Goal: Task Accomplishment & Management: Manage account settings

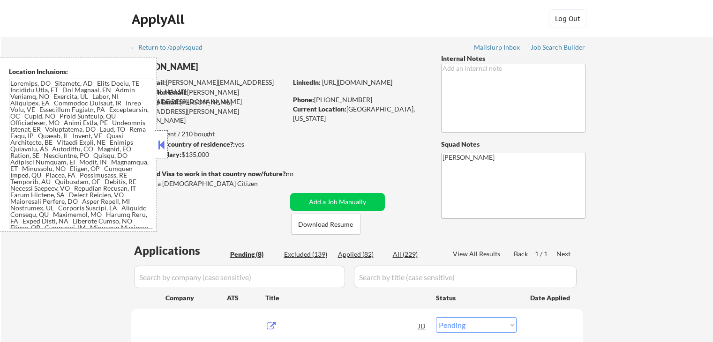
select select ""pending""
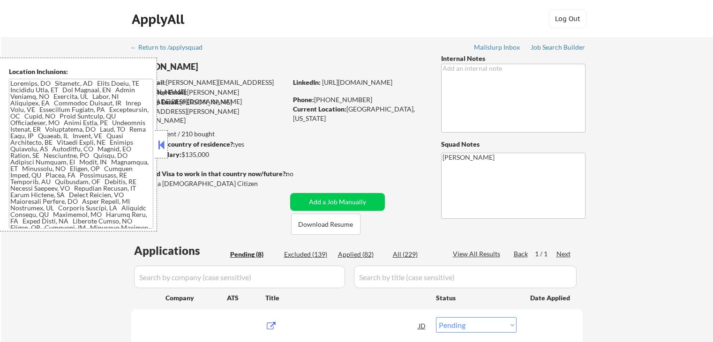
select select ""pending""
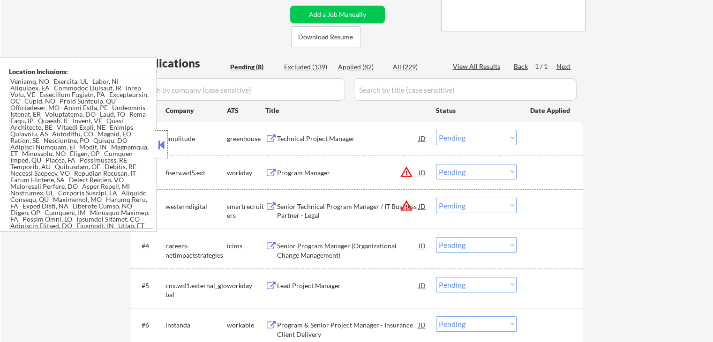
scroll to position [23, 0]
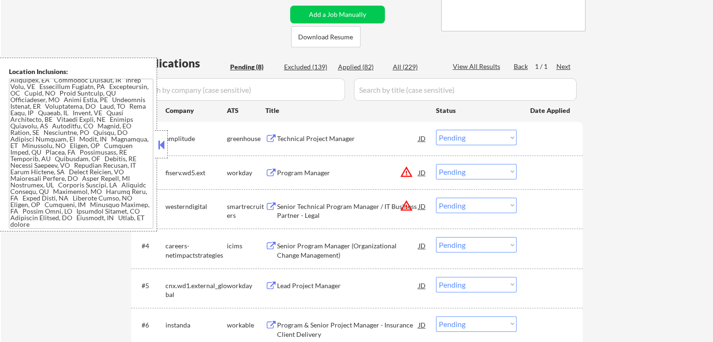
click at [332, 136] on div "Technical Project Manager" at bounding box center [348, 138] width 142 height 9
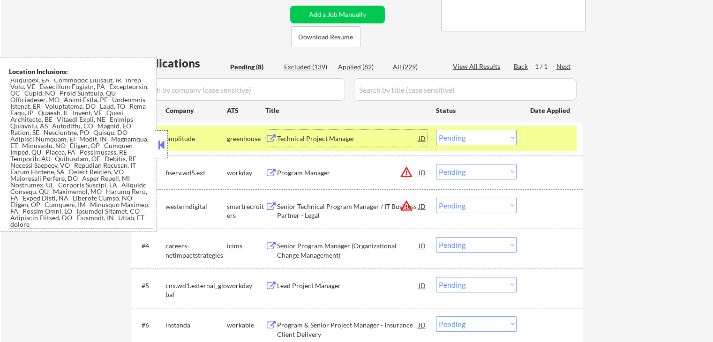
click at [360, 207] on div "Senior Technical Program Manager / IT Business Partner - Legal" at bounding box center [348, 211] width 142 height 18
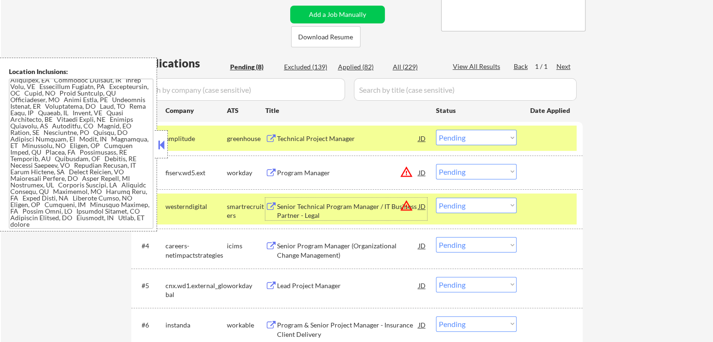
click at [487, 135] on select "Choose an option... Pending Applied Excluded (Questions) Excluded (Expired) Exc…" at bounding box center [476, 137] width 81 height 15
click at [436, 130] on select "Choose an option... Pending Applied Excluded (Questions) Excluded (Expired) Exc…" at bounding box center [476, 137] width 81 height 15
select select ""pending""
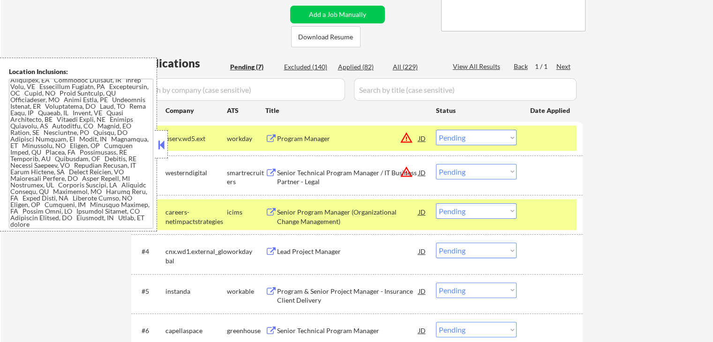
click at [471, 137] on select "Choose an option... Pending Applied Excluded (Questions) Excluded (Expired) Exc…" at bounding box center [476, 137] width 81 height 15
click at [660, 161] on div "← Return to /applysquad Mailslurp Inbox Job Search Builder [PERSON_NAME] User E…" at bounding box center [357, 136] width 712 height 573
drag, startPoint x: 493, startPoint y: 171, endPoint x: 493, endPoint y: 178, distance: 7.0
click at [493, 172] on select "Choose an option... Pending Applied Excluded (Questions) Excluded (Expired) Exc…" at bounding box center [476, 171] width 81 height 15
click at [436, 164] on select "Choose an option... Pending Applied Excluded (Questions) Excluded (Expired) Exc…" at bounding box center [476, 171] width 81 height 15
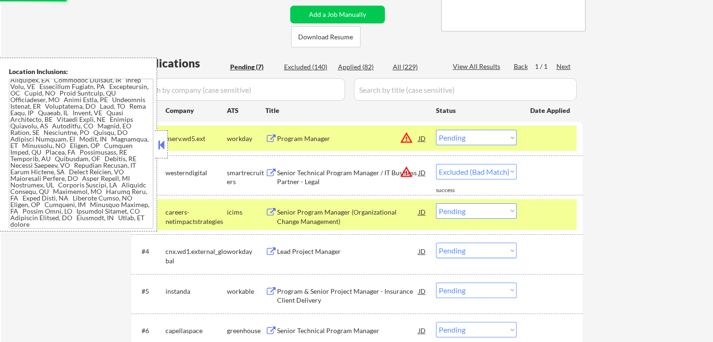
select select ""pending""
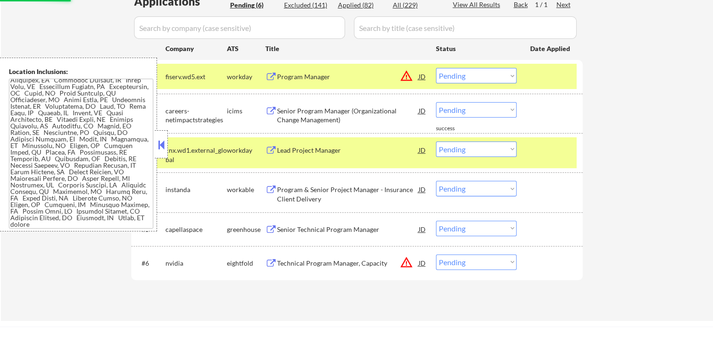
scroll to position [281, 0]
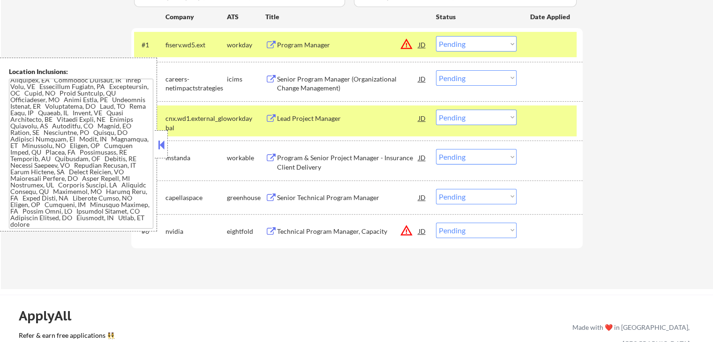
click at [354, 46] on div "Program Manager" at bounding box center [348, 44] width 142 height 9
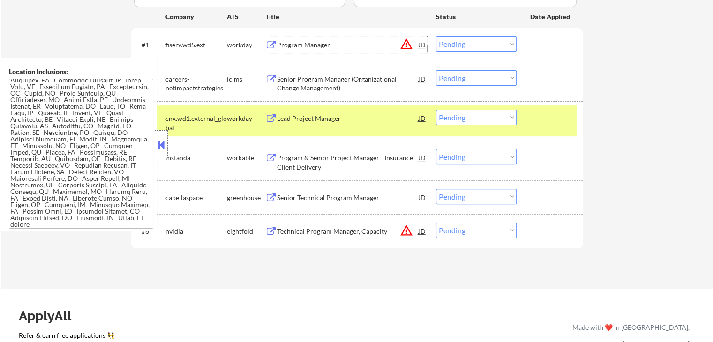
click at [387, 231] on div "Technical Program Manager, Capacity" at bounding box center [348, 231] width 142 height 9
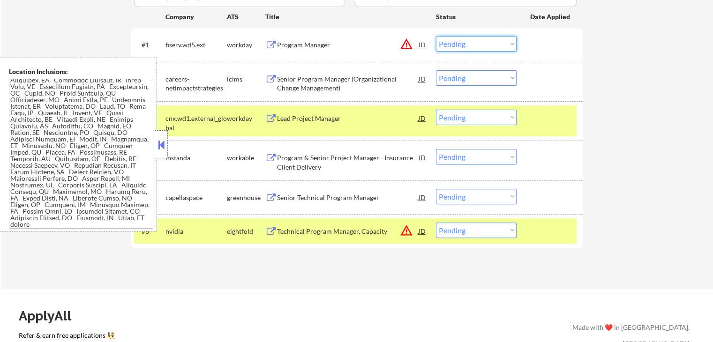
click at [475, 44] on select "Choose an option... Pending Applied Excluded (Questions) Excluded (Expired) Exc…" at bounding box center [476, 43] width 81 height 15
click at [436, 36] on select "Choose an option... Pending Applied Excluded (Questions) Excluded (Expired) Exc…" at bounding box center [476, 43] width 81 height 15
select select ""pending""
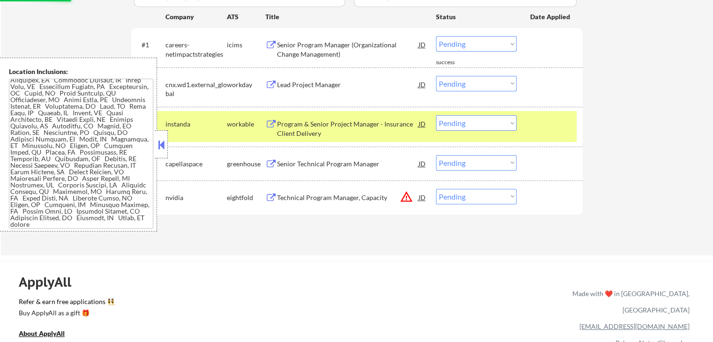
click at [469, 229] on div "Applications Pending (5) Excluded (142) Applied (82) All (229) View All Results…" at bounding box center [357, 100] width 452 height 276
click at [454, 201] on select "Choose an option... Pending Applied Excluded (Questions) Excluded (Expired) Exc…" at bounding box center [476, 196] width 81 height 15
select select ""excluded__expired_""
click at [436, 189] on select "Choose an option... Pending Applied Excluded (Questions) Excluded (Expired) Exc…" at bounding box center [476, 196] width 81 height 15
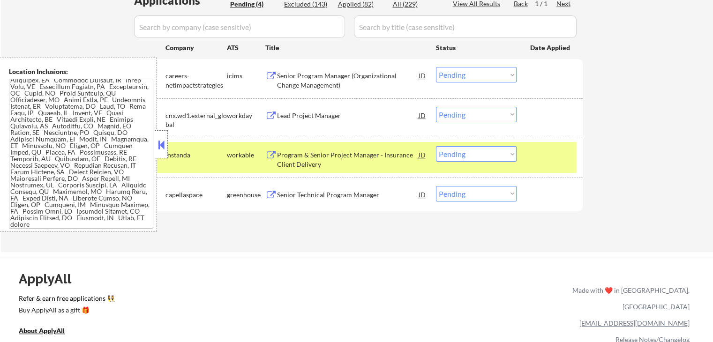
scroll to position [235, 0]
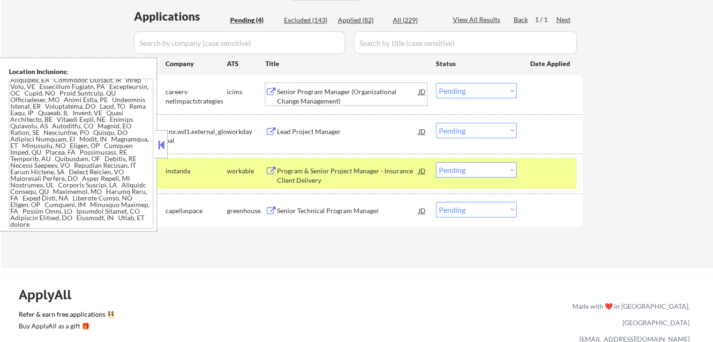
click at [366, 93] on div "Senior Program Manager (Organizational Change Management)" at bounding box center [348, 96] width 142 height 18
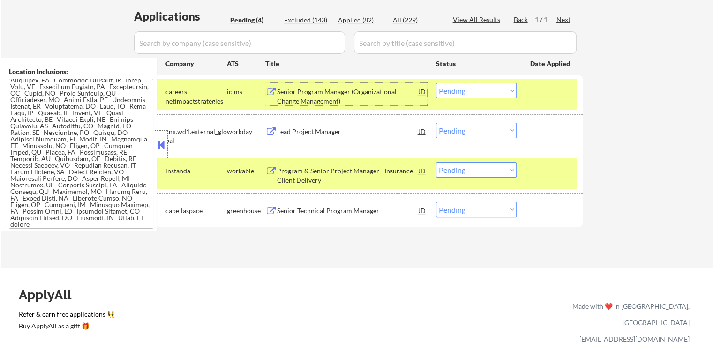
click at [343, 132] on div "Lead Project Manager" at bounding box center [348, 131] width 142 height 9
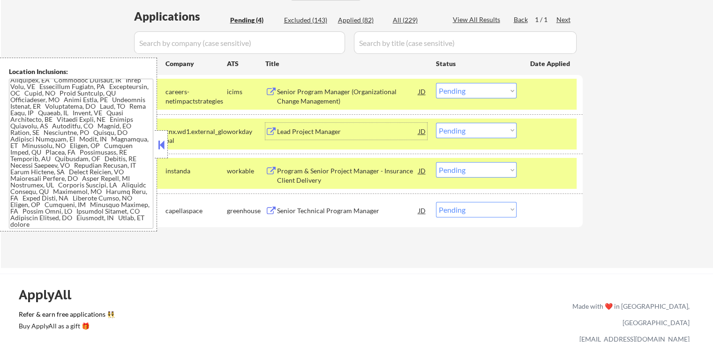
drag, startPoint x: 478, startPoint y: 122, endPoint x: 467, endPoint y: 128, distance: 13.0
click at [477, 123] on select "Choose an option... Pending Applied Excluded (Questions) Excluded (Expired) Exc…" at bounding box center [476, 130] width 81 height 15
drag, startPoint x: 465, startPoint y: 130, endPoint x: 465, endPoint y: 144, distance: 13.1
click at [465, 132] on select "Choose an option... Pending Applied Excluded (Questions) Excluded (Expired) Exc…" at bounding box center [476, 130] width 81 height 15
drag, startPoint x: 462, startPoint y: 130, endPoint x: 462, endPoint y: 136, distance: 6.1
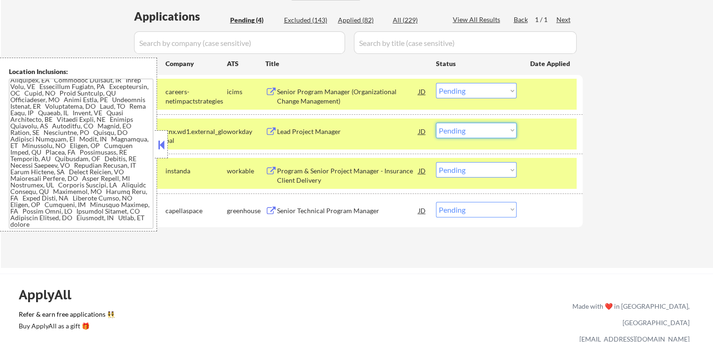
click at [462, 130] on select "Choose an option... Pending Applied Excluded (Questions) Excluded (Expired) Exc…" at bounding box center [476, 130] width 81 height 15
click at [436, 123] on select "Choose an option... Pending Applied Excluded (Questions) Excluded (Expired) Exc…" at bounding box center [476, 130] width 81 height 15
select select ""pending""
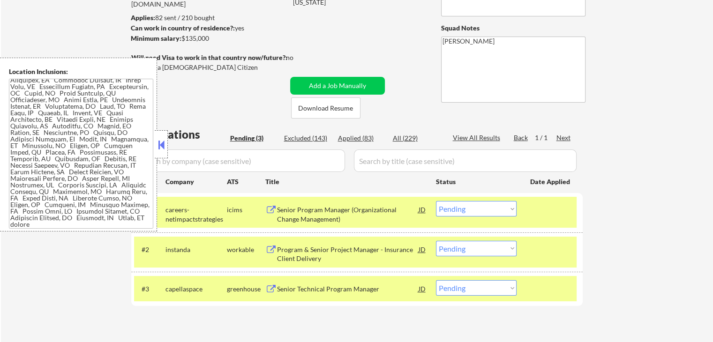
scroll to position [94, 0]
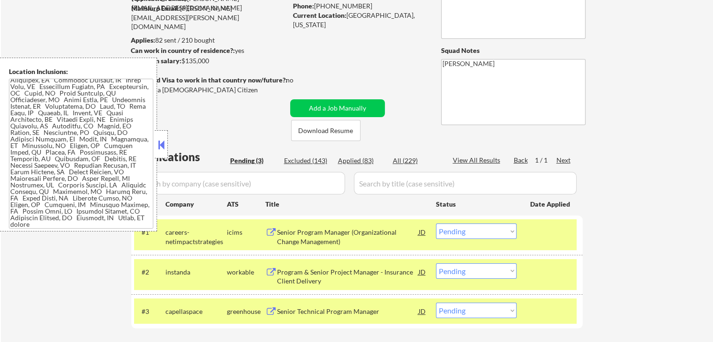
click at [358, 159] on div "Applied (83)" at bounding box center [361, 160] width 47 height 9
select select ""applied""
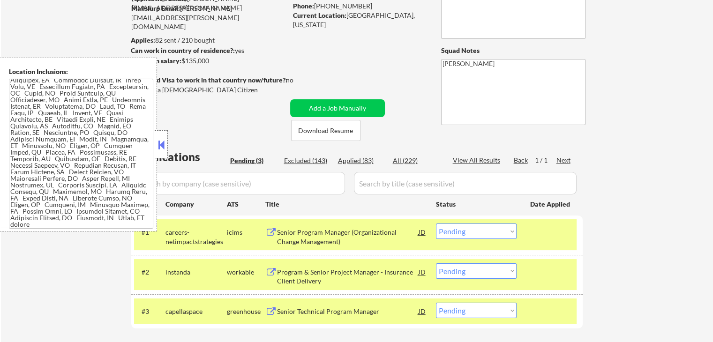
select select ""applied""
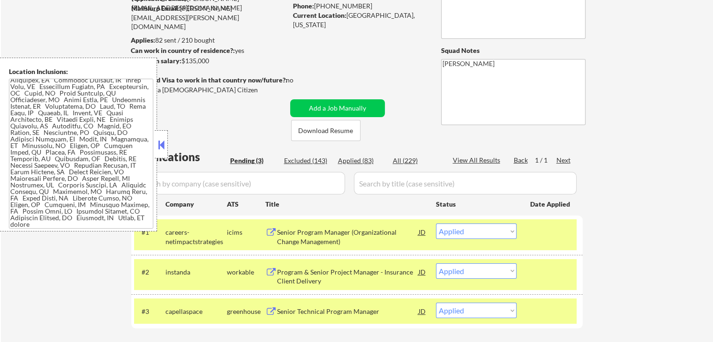
select select ""applied""
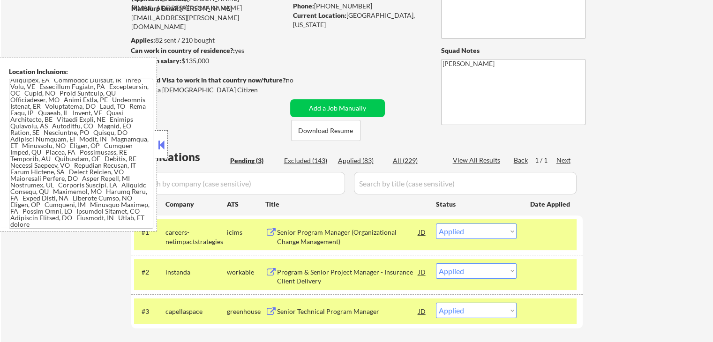
select select ""applied""
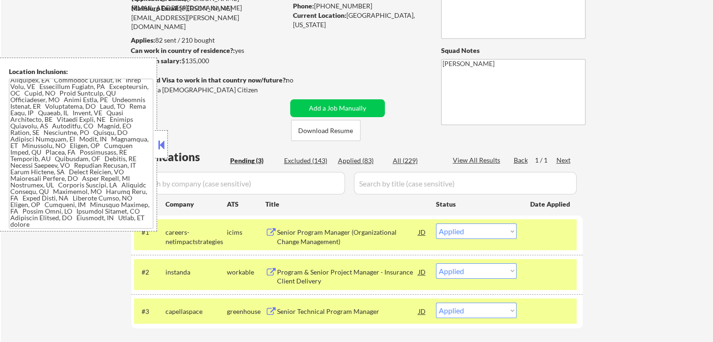
select select ""applied""
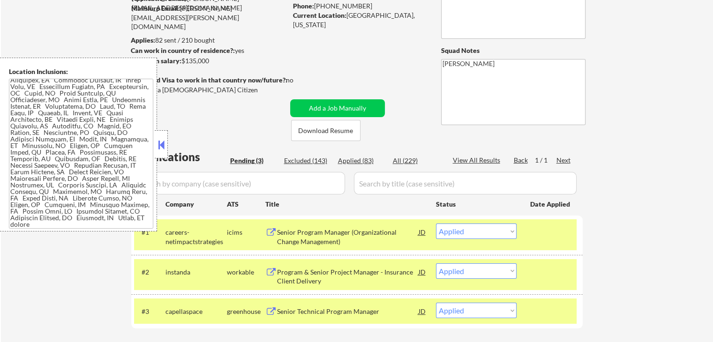
select select ""applied""
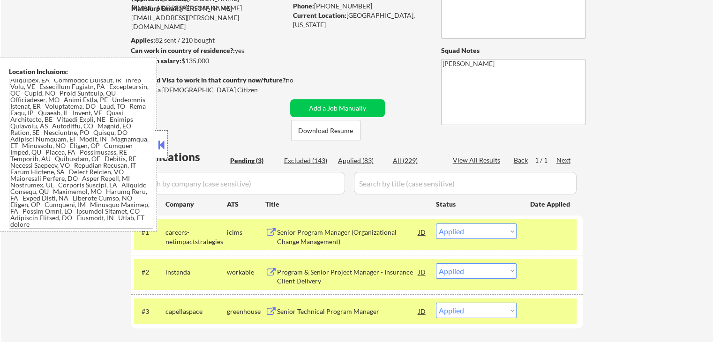
select select ""applied""
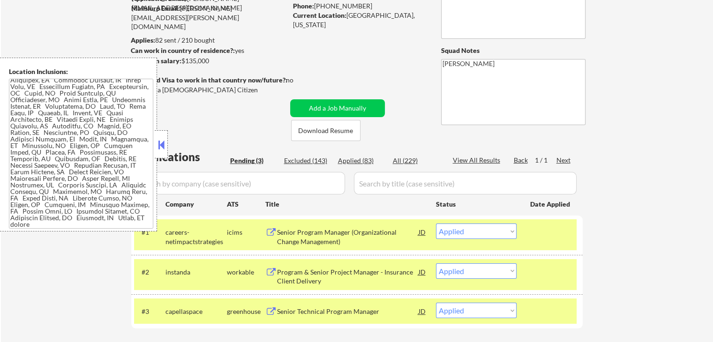
select select ""applied""
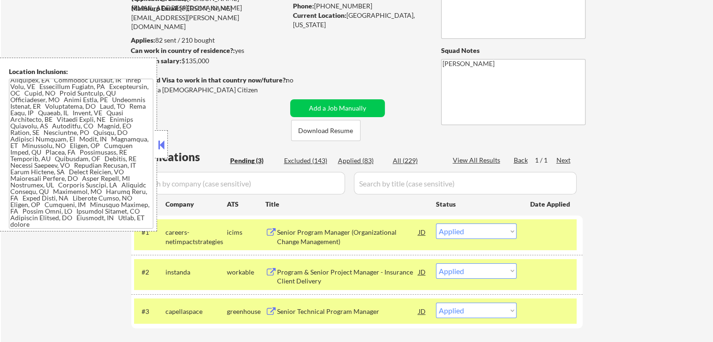
select select ""applied""
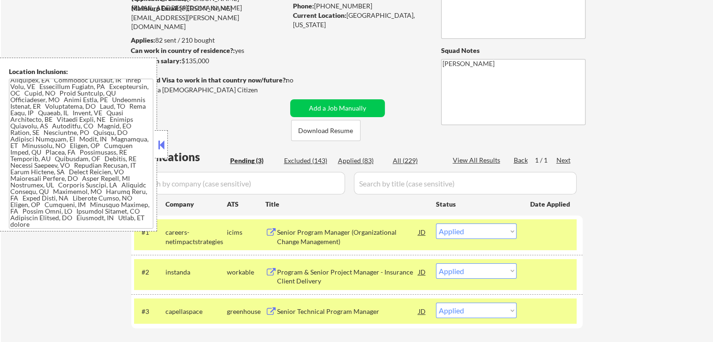
select select ""applied""
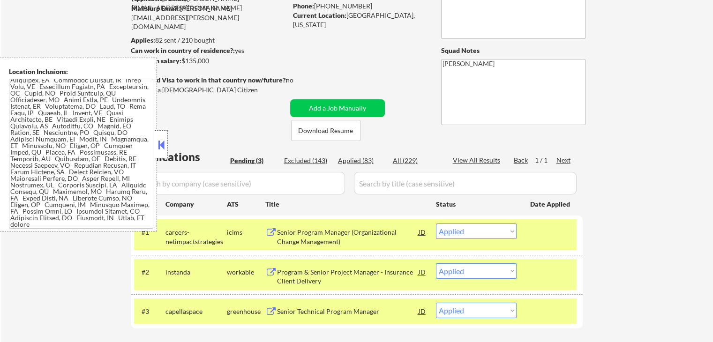
select select ""applied""
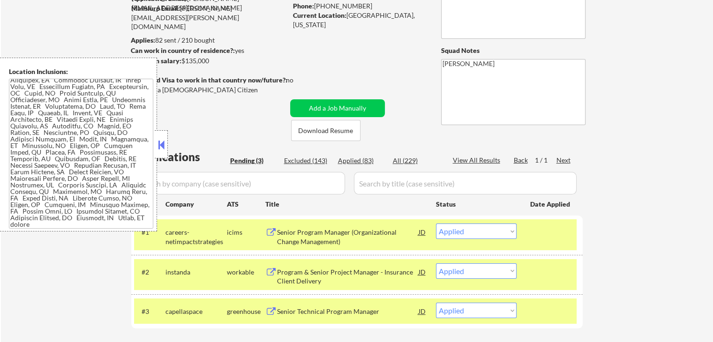
select select ""applied""
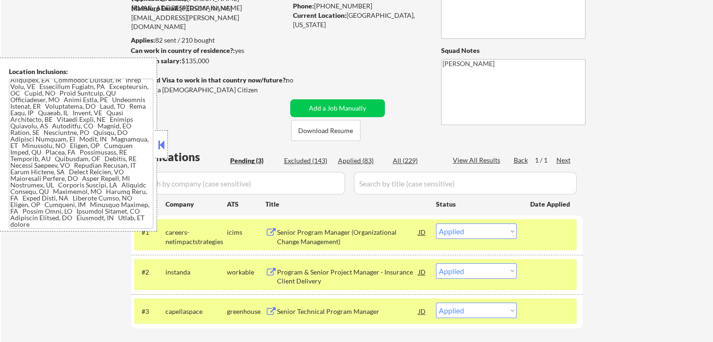
select select ""applied""
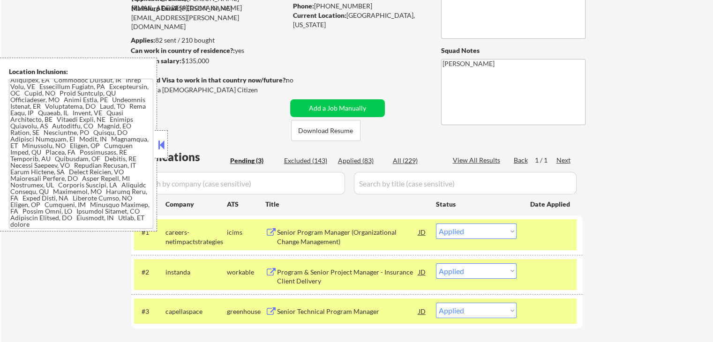
select select ""applied""
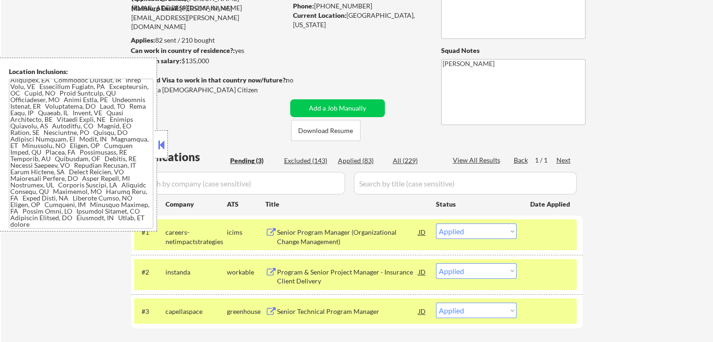
select select ""applied""
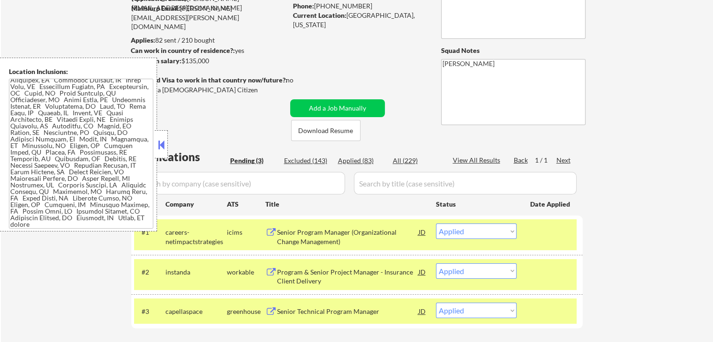
select select ""applied""
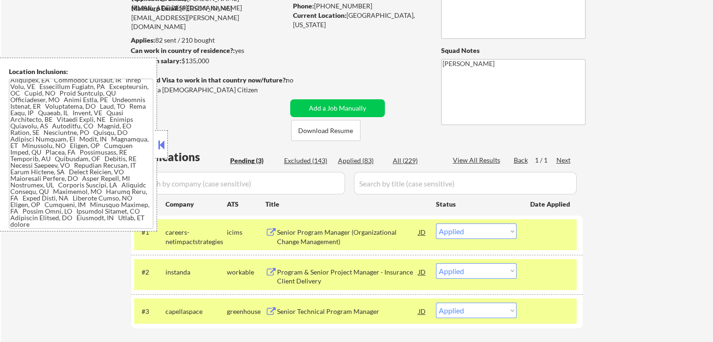
select select ""applied""
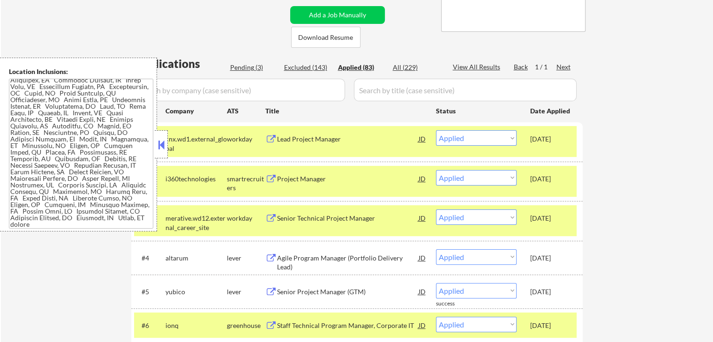
scroll to position [188, 0]
click at [249, 65] on div "Pending (3)" at bounding box center [253, 66] width 47 height 9
select select ""pending""
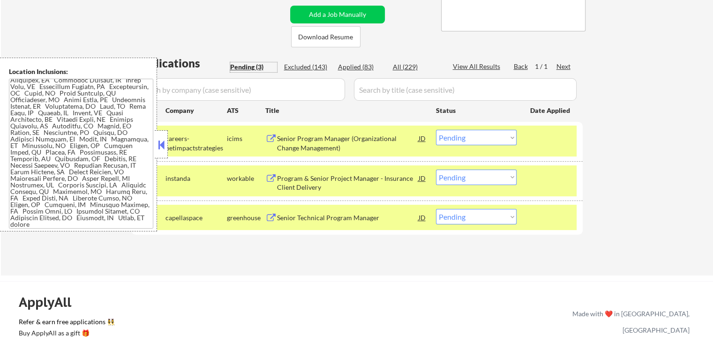
scroll to position [235, 0]
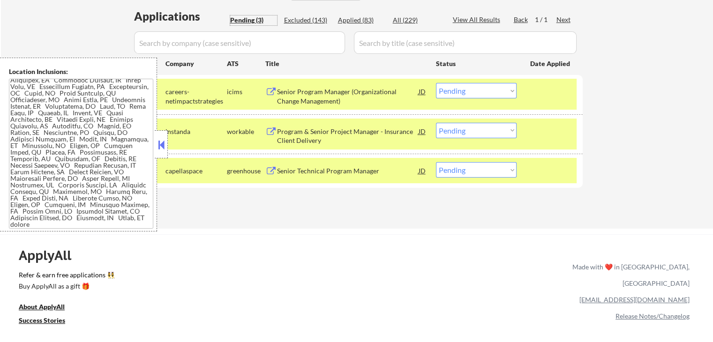
click at [363, 132] on div "Program & Senior Project Manager - Insurance Client Delivery" at bounding box center [348, 136] width 142 height 18
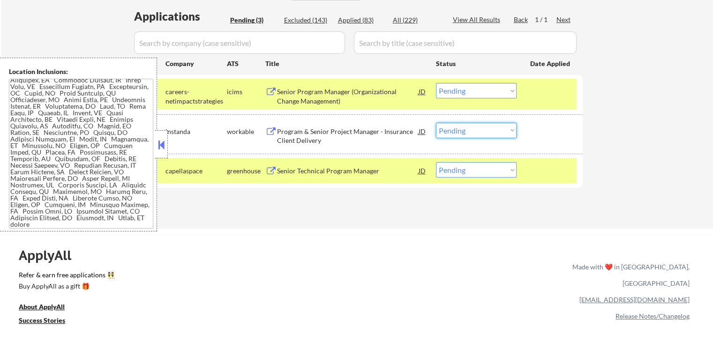
click at [479, 130] on select "Choose an option... Pending Applied Excluded (Questions) Excluded (Expired) Exc…" at bounding box center [476, 130] width 81 height 15
click at [436, 123] on select "Choose an option... Pending Applied Excluded (Questions) Excluded (Expired) Exc…" at bounding box center [476, 130] width 81 height 15
click at [358, 167] on div "Senior Technical Program Manager" at bounding box center [348, 170] width 142 height 9
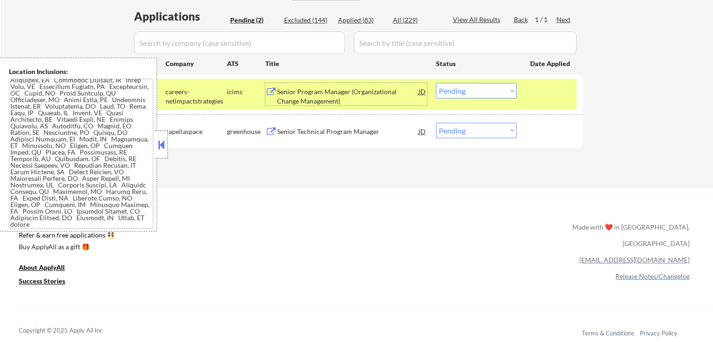
click at [341, 93] on div "Senior Program Manager (Organizational Change Management)" at bounding box center [348, 96] width 142 height 18
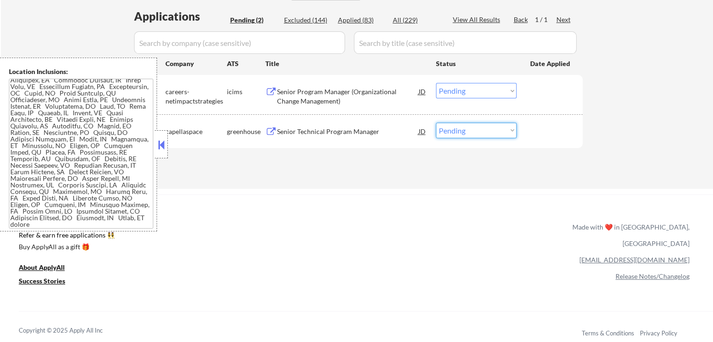
click at [470, 132] on select "Choose an option... Pending Applied Excluded (Questions) Excluded (Expired) Exc…" at bounding box center [476, 130] width 81 height 15
select select ""applied""
click at [436, 123] on select "Choose an option... Pending Applied Excluded (Questions) Excluded (Expired) Exc…" at bounding box center [476, 130] width 81 height 15
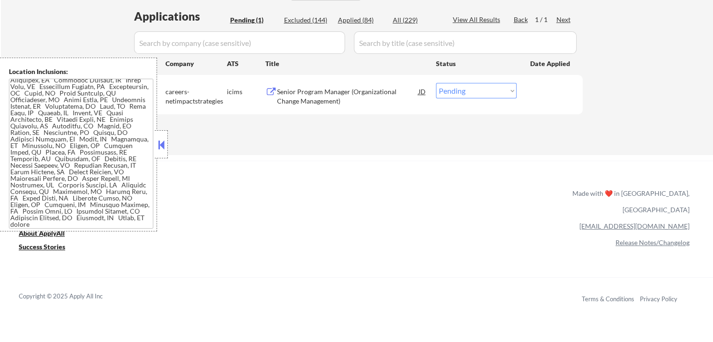
click at [456, 91] on select "Choose an option... Pending Applied Excluded (Questions) Excluded (Expired) Exc…" at bounding box center [476, 90] width 81 height 15
select select ""applied""
click at [436, 83] on select "Choose an option... Pending Applied Excluded (Questions) Excluded (Expired) Exc…" at bounding box center [476, 90] width 81 height 15
click at [357, 21] on div "Applied (84)" at bounding box center [361, 19] width 47 height 9
select select ""applied""
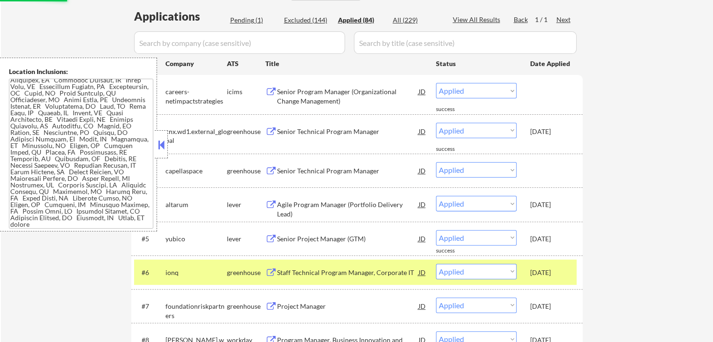
select select ""applied""
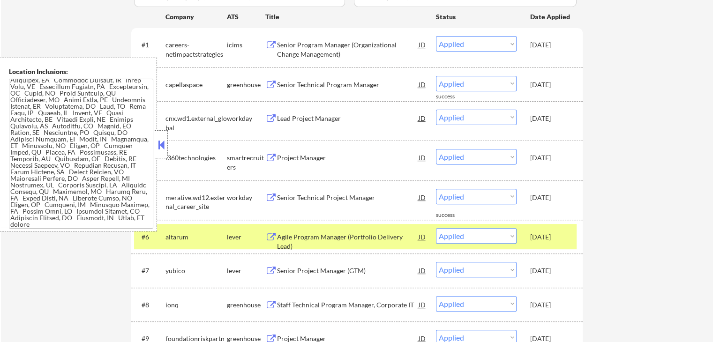
scroll to position [328, 0]
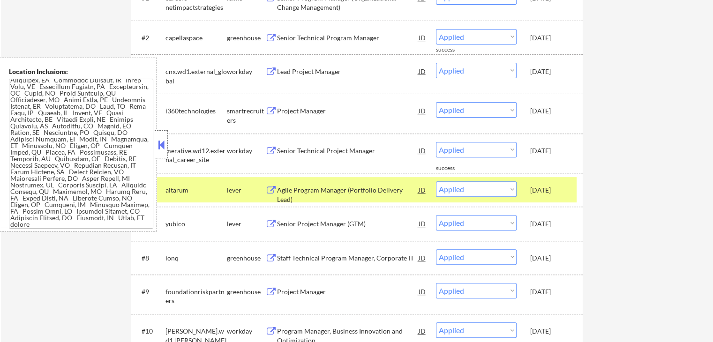
click at [325, 71] on div "Lead Project Manager" at bounding box center [348, 71] width 142 height 9
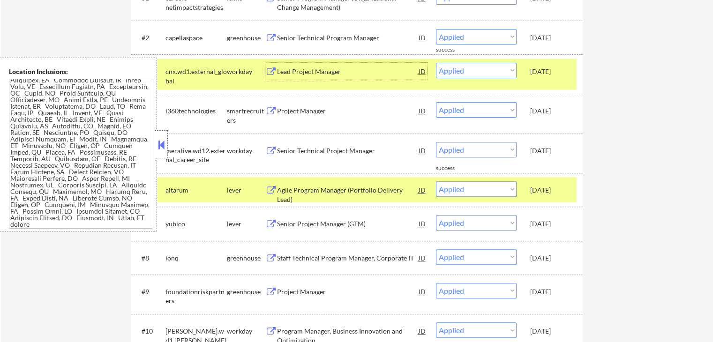
click at [464, 68] on select "Choose an option... Pending Applied Excluded (Questions) Excluded (Expired) Exc…" at bounding box center [476, 70] width 81 height 15
click at [436, 63] on select "Choose an option... Pending Applied Excluded (Questions) Excluded (Expired) Exc…" at bounding box center [476, 70] width 81 height 15
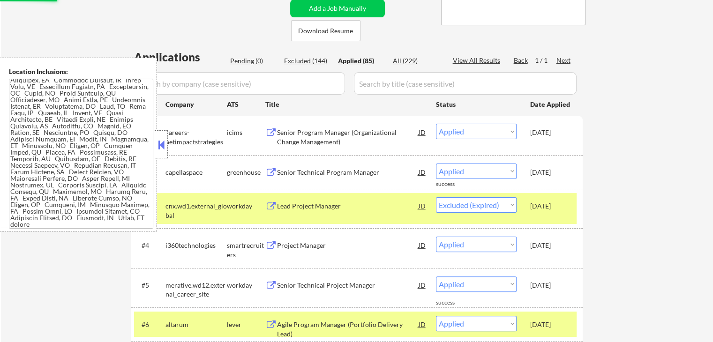
scroll to position [94, 0]
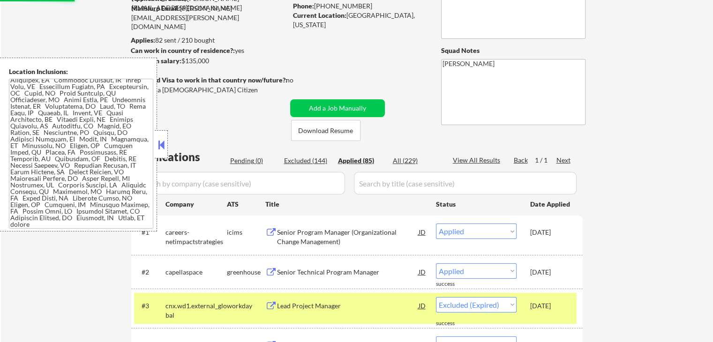
select select ""applied""
